Goal: Task Accomplishment & Management: Use online tool/utility

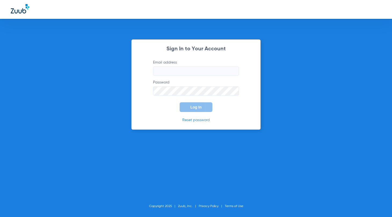
type input "[EMAIL_ADDRESS][DOMAIN_NAME]"
click at [197, 106] on span "Log In" at bounding box center [195, 107] width 11 height 4
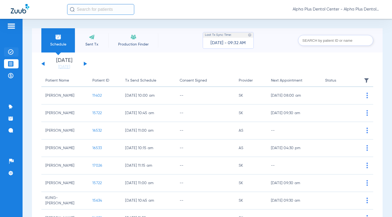
click at [10, 52] on img at bounding box center [10, 51] width 5 height 5
